Goal: Task Accomplishment & Management: Manage account settings

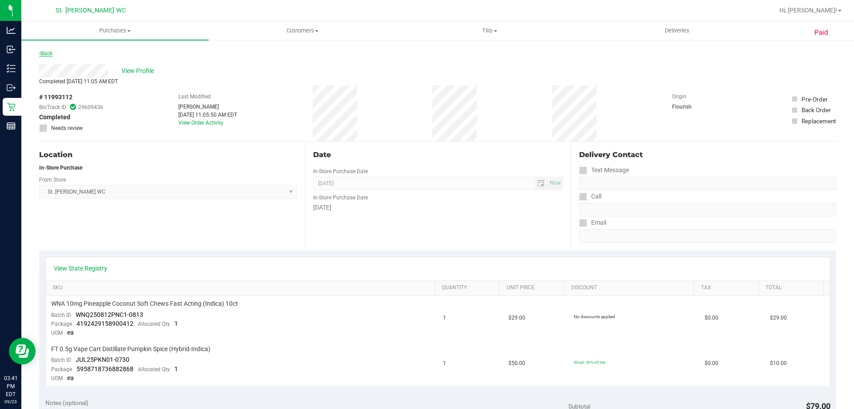
click at [50, 52] on link "Back" at bounding box center [45, 53] width 13 height 6
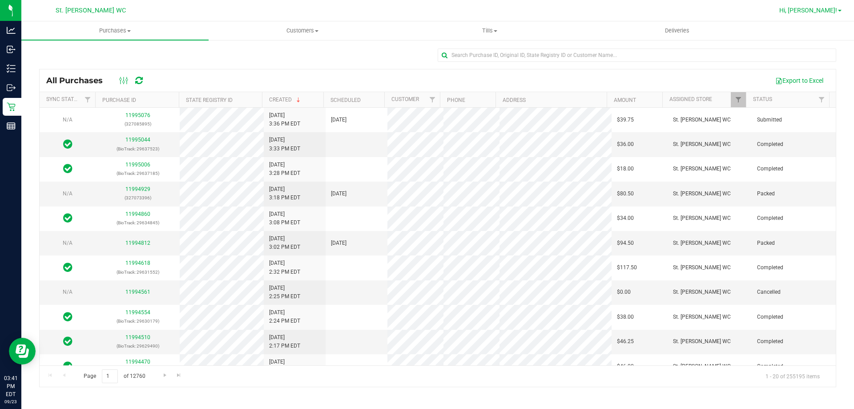
click at [829, 12] on span "Hi, [PERSON_NAME]!" at bounding box center [808, 10] width 58 height 7
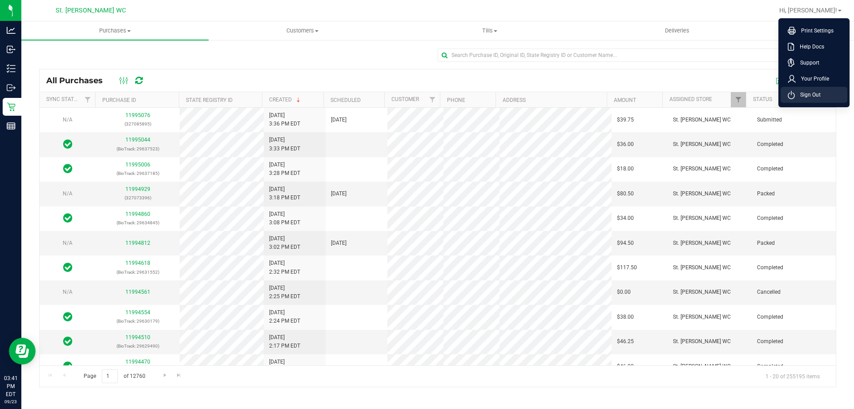
click at [806, 94] on span "Sign Out" at bounding box center [808, 94] width 26 height 9
